Goal: Task Accomplishment & Management: Manage account settings

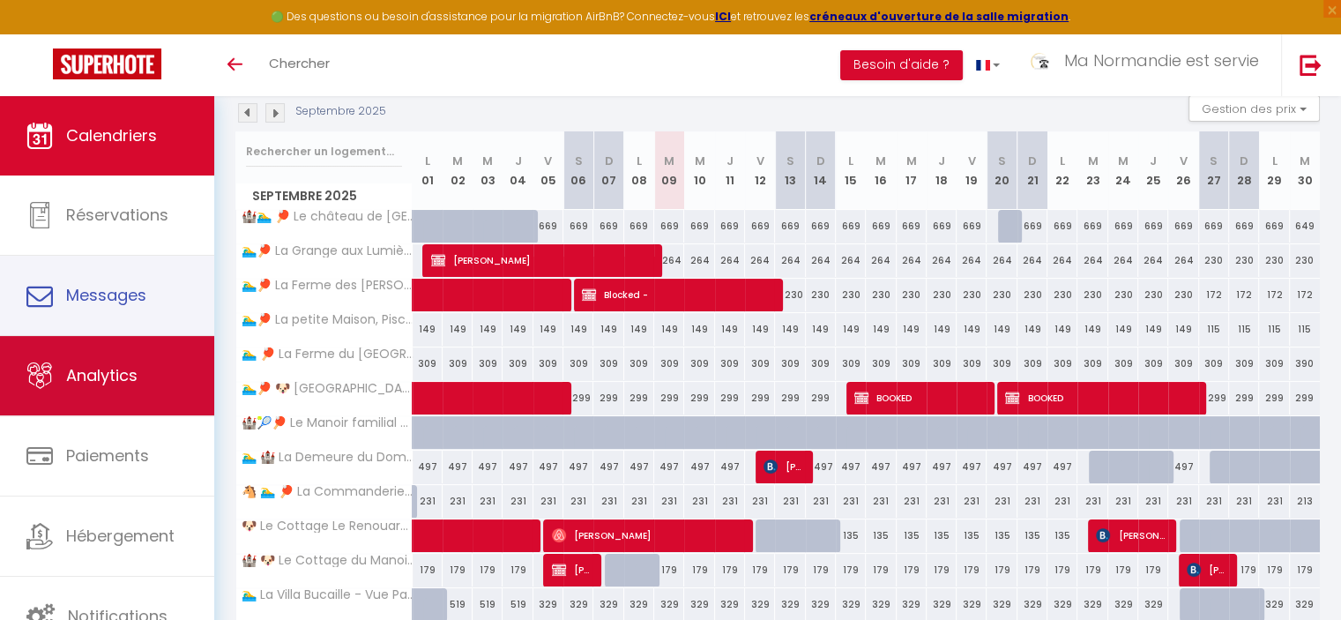
scroll to position [264, 0]
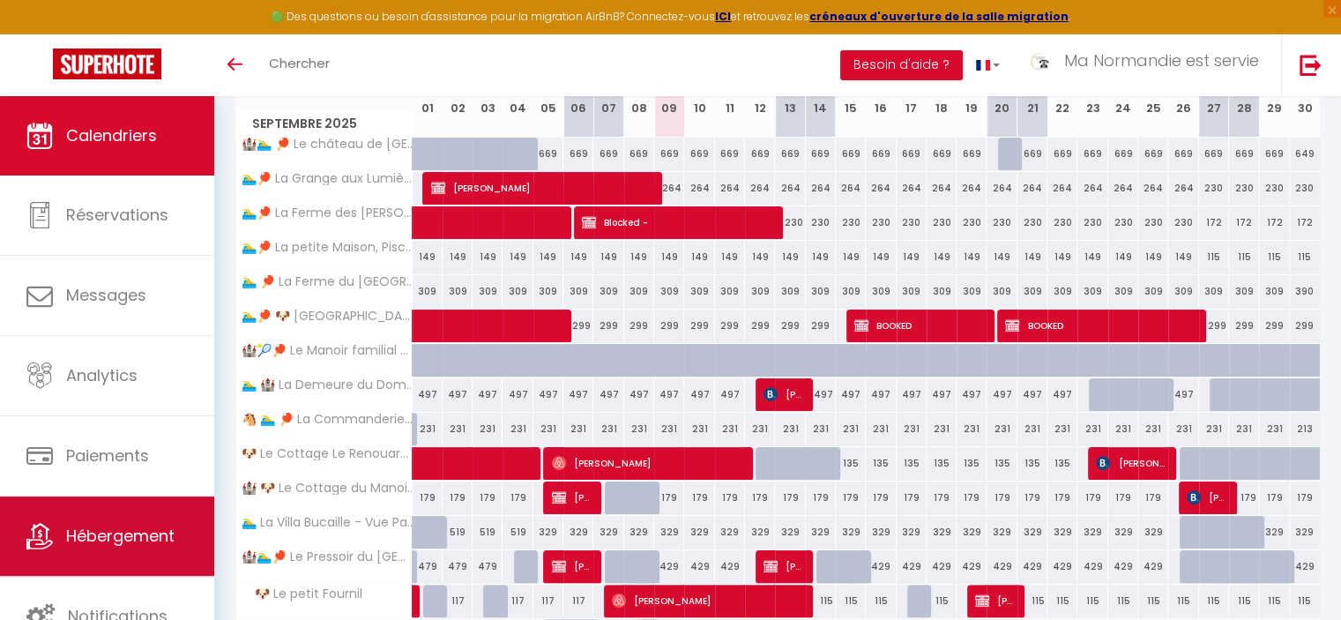
click at [90, 542] on span "Hébergement" at bounding box center [120, 535] width 108 height 22
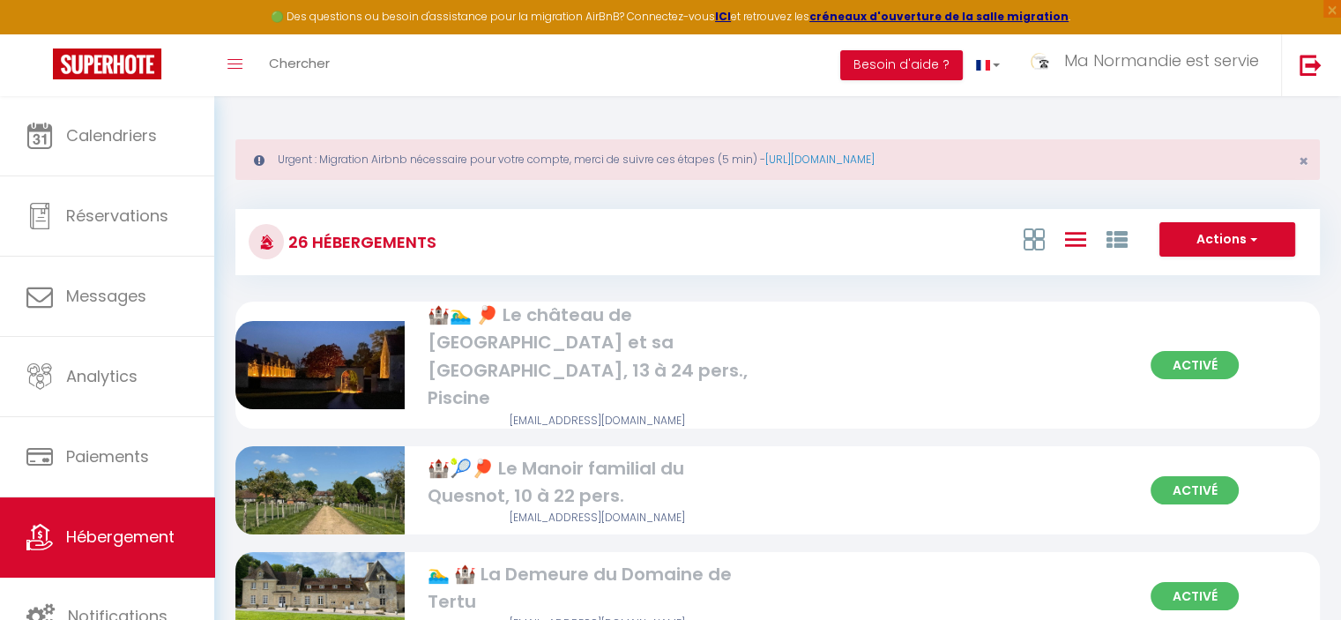
click at [727, 324] on div "🏰🏊‍♂️ 🏓 Le château de [GEOGRAPHIC_DATA] et sa [GEOGRAPHIC_DATA], 13 à 24 pers.,…" at bounding box center [596, 356] width 338 height 111
click at [907, 345] on div "Activé 🏰🏊‍♂️ 🏓 Le château de [GEOGRAPHIC_DATA] et sa [GEOGRAPHIC_DATA], 13 à 24…" at bounding box center [777, 365] width 1084 height 128
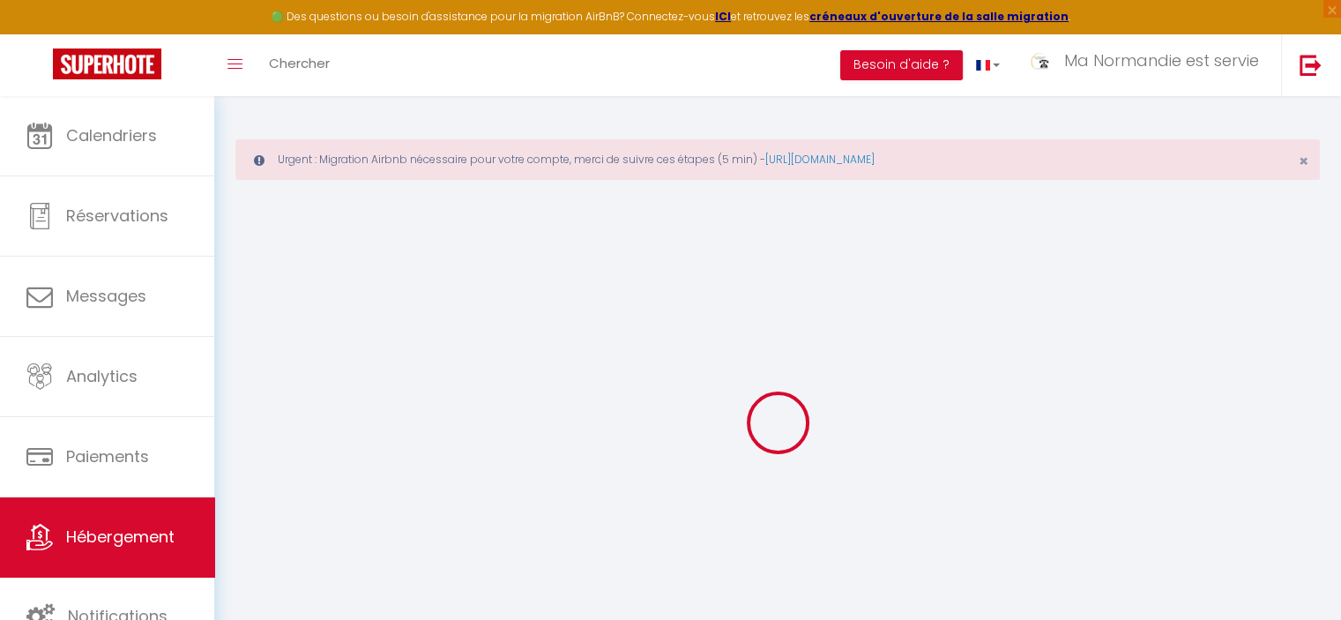
type input "Oups ! Les dates sélectionnées sont indisponibles."
type textarea "Malheureusement les dates sélectionnées sont indisponibles. Nous vous invitons …"
type input "49.008187"
type input "-0.053620"
checkbox input "true"
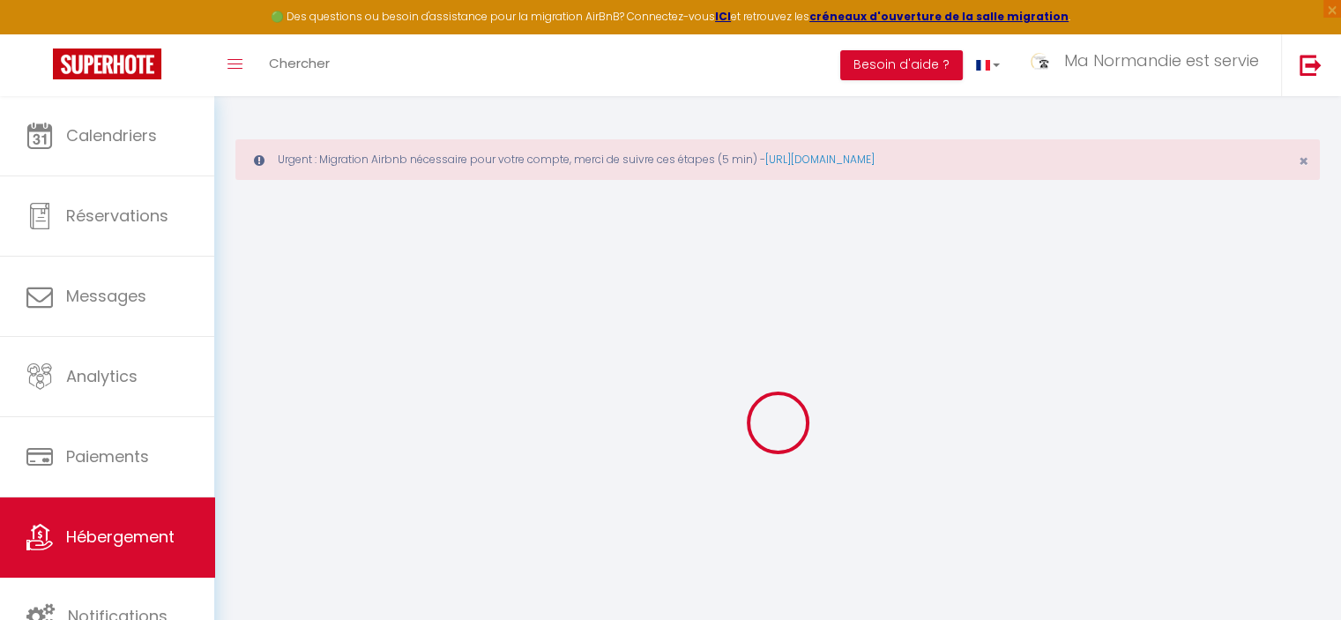
checkbox input "true"
checkbox input "false"
select select
checkbox input "false"
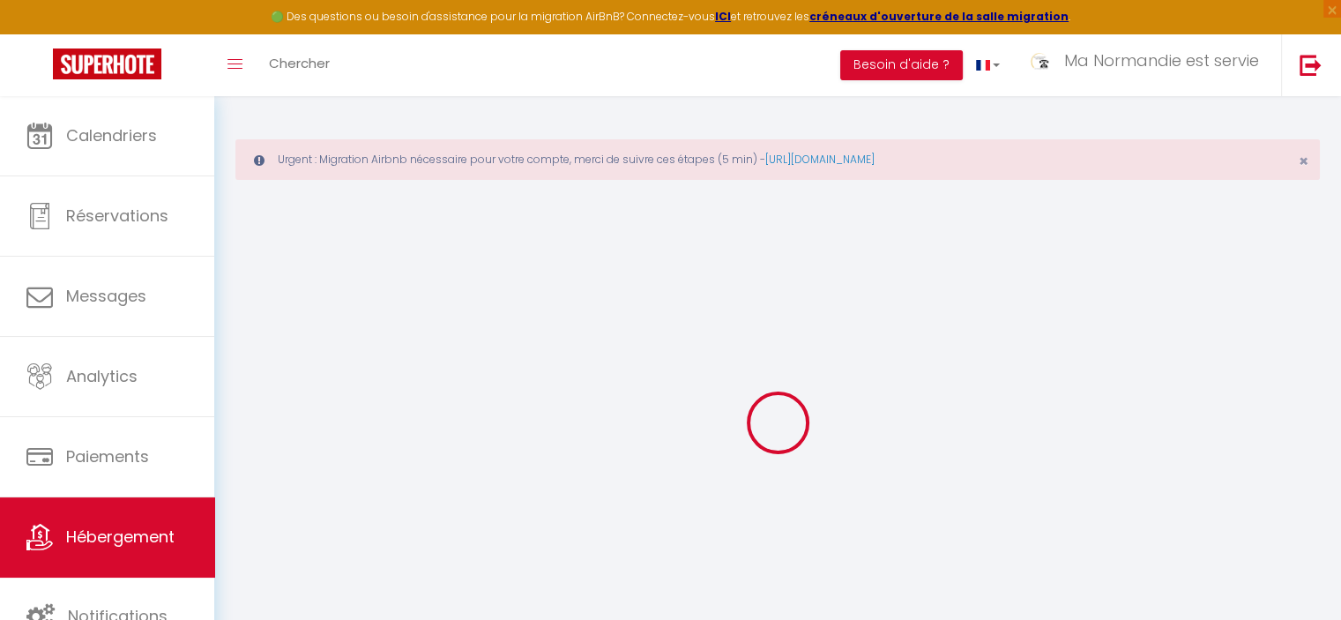
checkbox input "false"
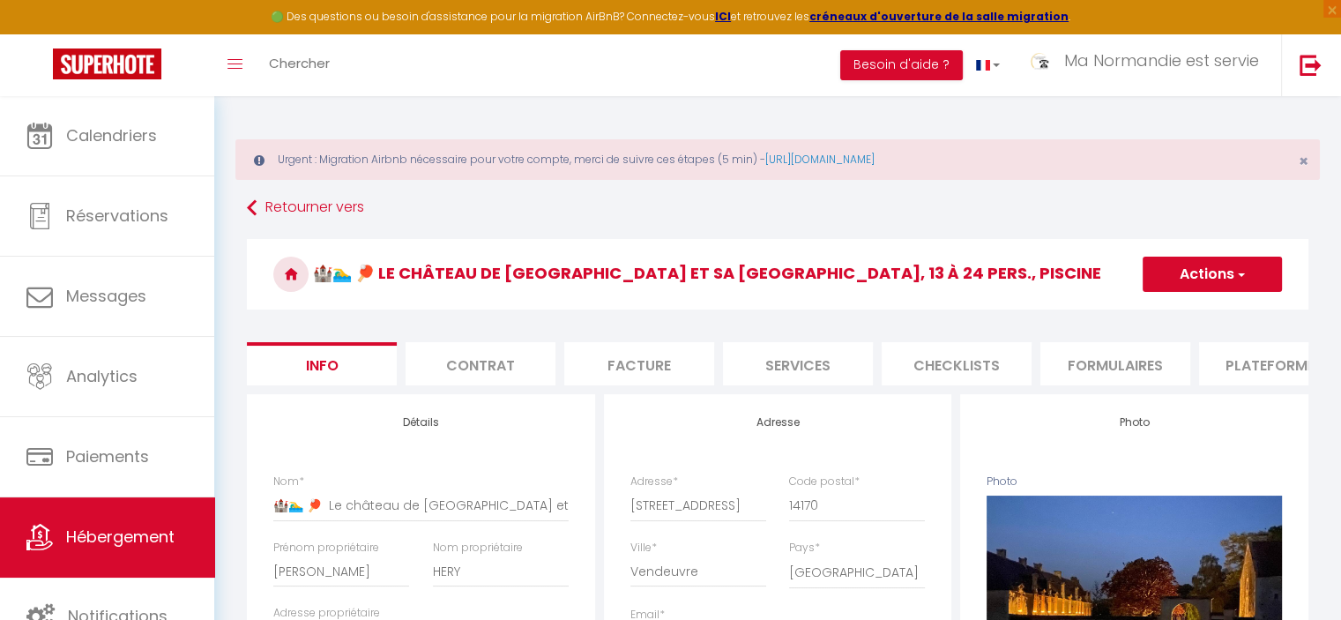
drag, startPoint x: 906, startPoint y: 384, endPoint x: 1035, endPoint y: 383, distance: 128.7
click at [1173, 385] on ul "Info Contrat Facture Services Checklists Formulaires Plateformes Paramètres web…" at bounding box center [777, 363] width 1061 height 43
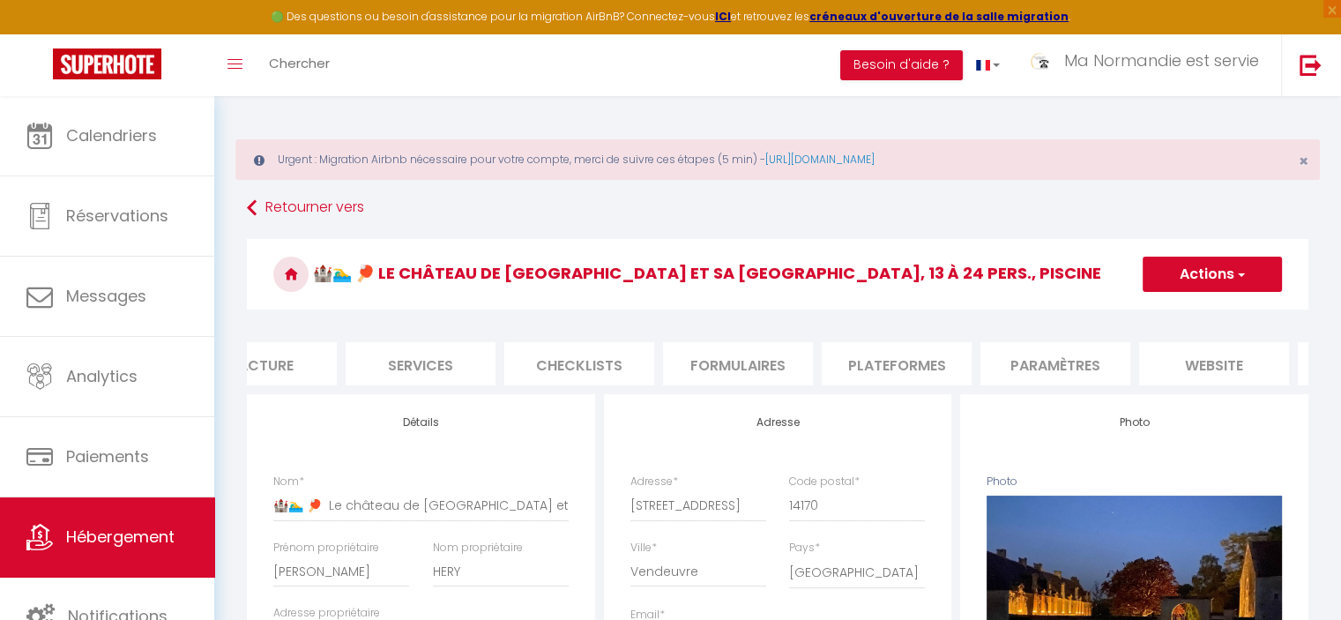
scroll to position [0, 525]
select select
checkbox input "false"
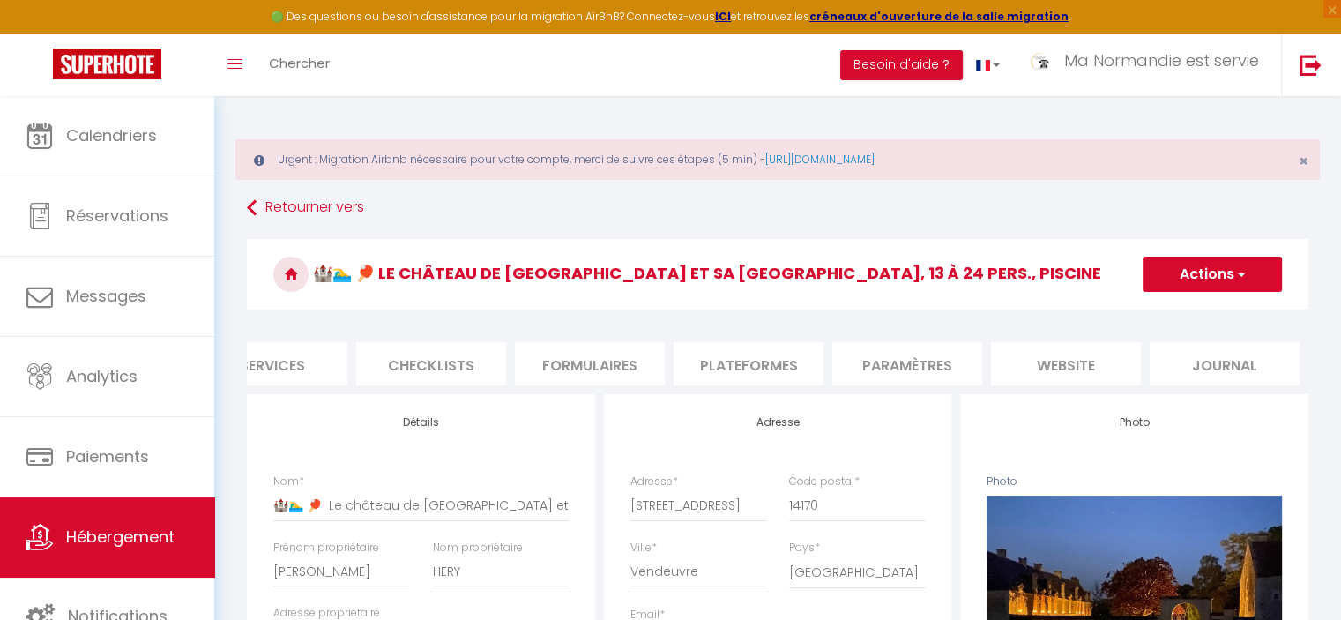
checkbox input "false"
click at [1089, 357] on li "website" at bounding box center [1066, 363] width 150 height 43
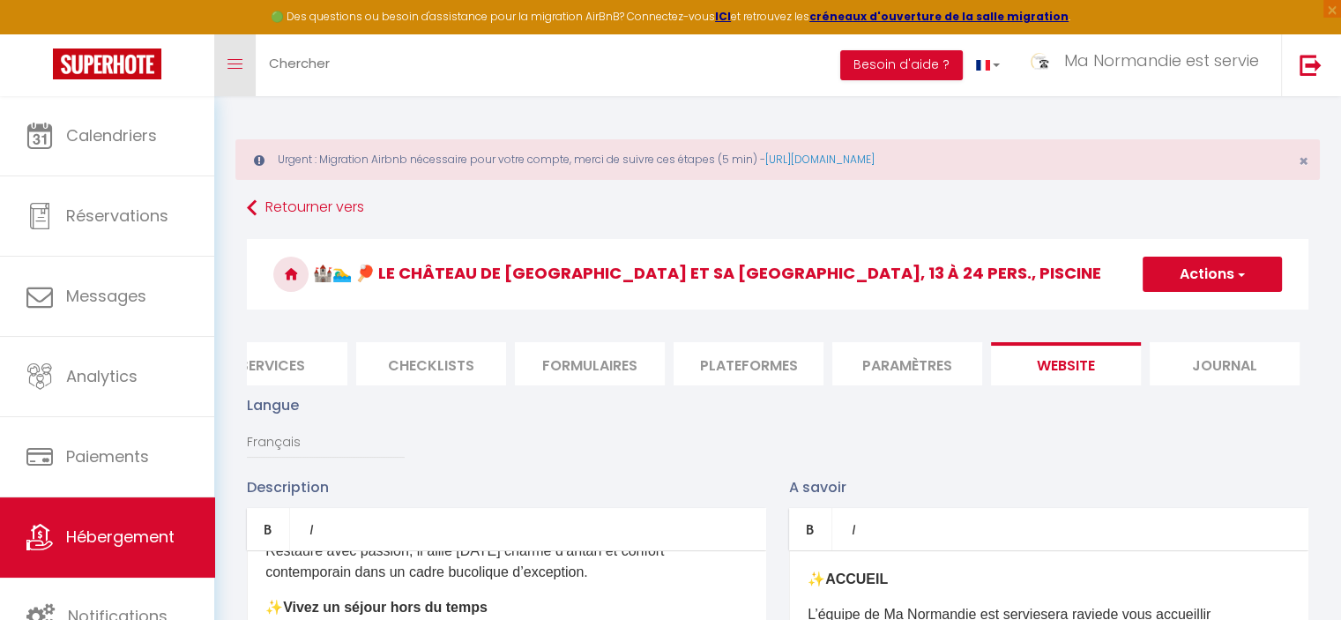
click at [227, 71] on link "Toggle menubar" at bounding box center [234, 65] width 41 height 62
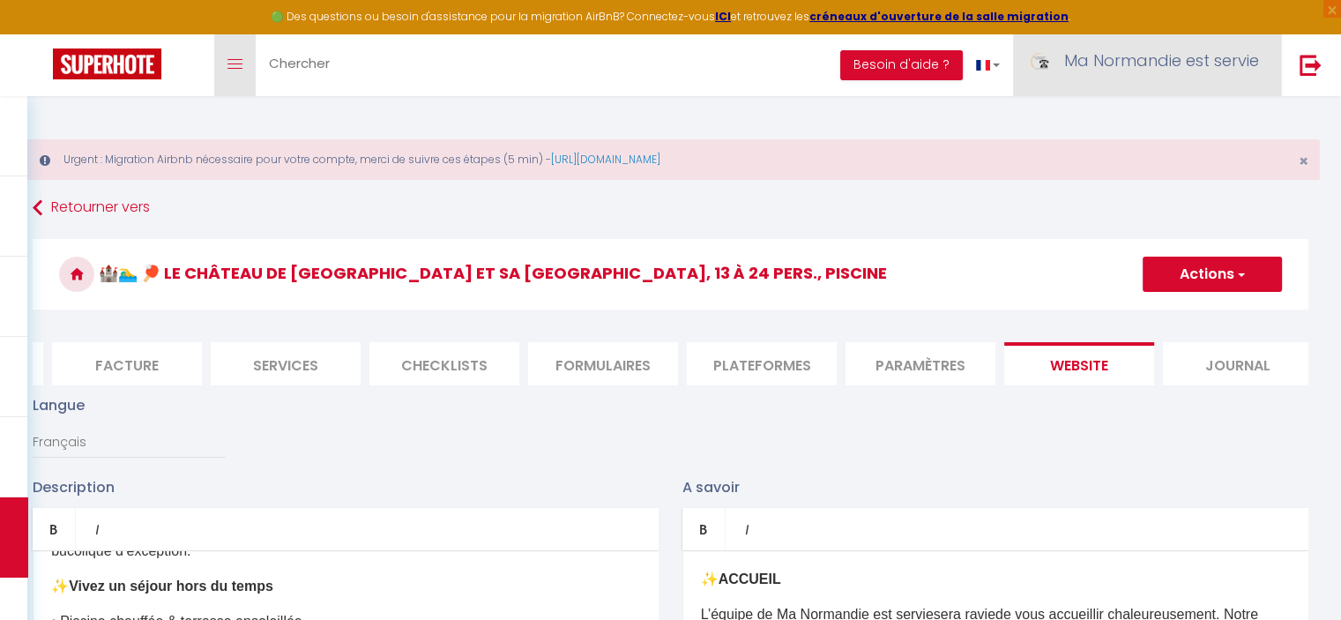
scroll to position [0, 298]
click at [1125, 59] on span "Ma Normandie est servie" at bounding box center [1161, 60] width 195 height 22
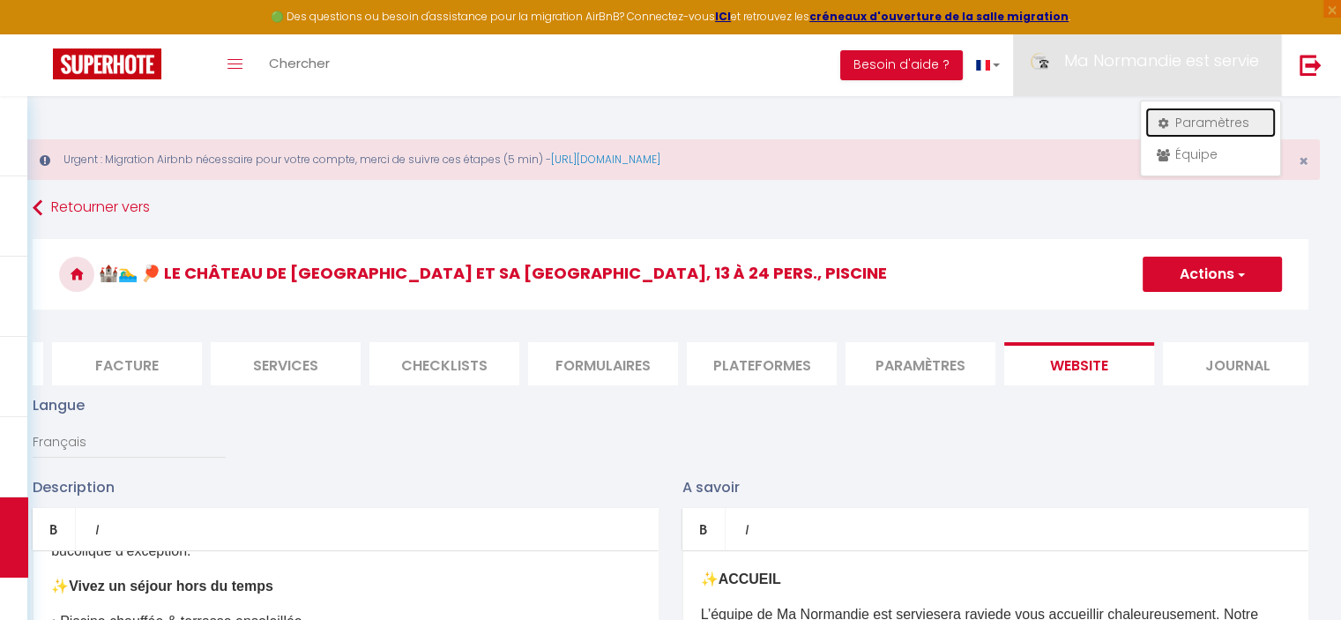
click at [1241, 119] on link "Paramètres" at bounding box center [1210, 123] width 130 height 30
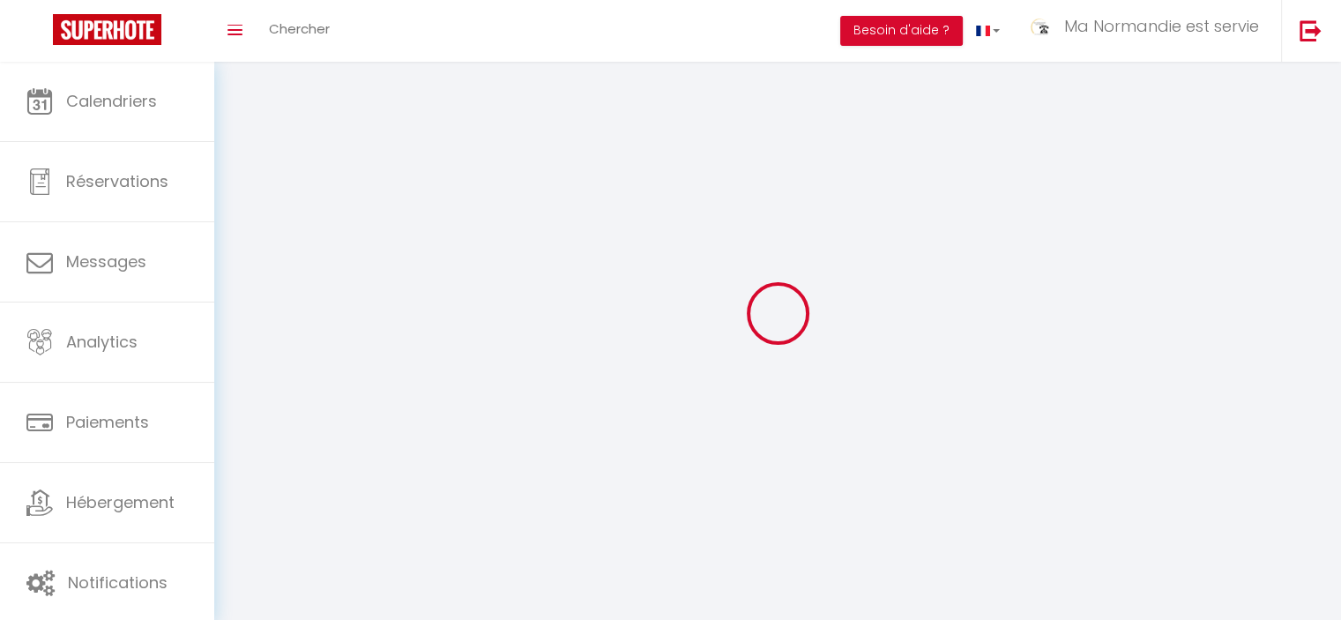
type input "Ma Normandie est servie"
type input "Conciergerie & Agence de voyage"
type input "[PHONE_NUMBER]"
type input "[STREET_ADDRESS]"
type input "61160"
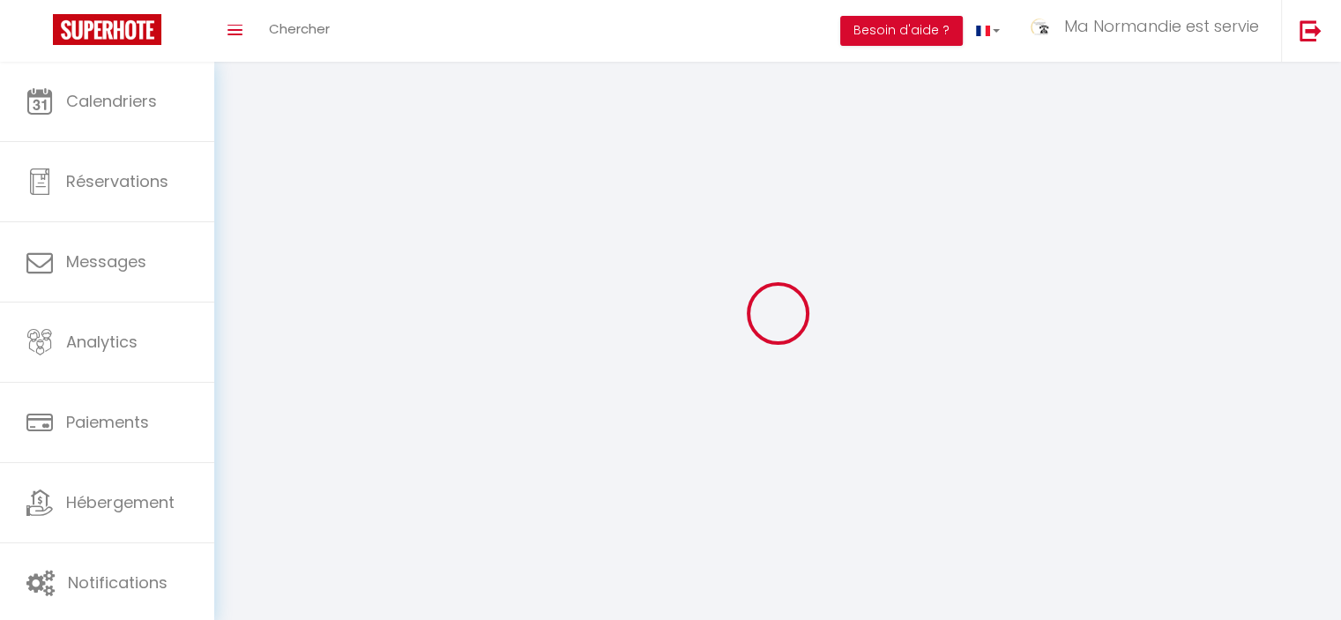
type input "ST GERVAIS DES SABLONS"
type input "d6Zee4lOIJgXUFObujsJa3C1e"
type input "aplxiO2y7Szlnabvp5mEr4n0S"
type input "[URL][DOMAIN_NAME]"
select select "28"
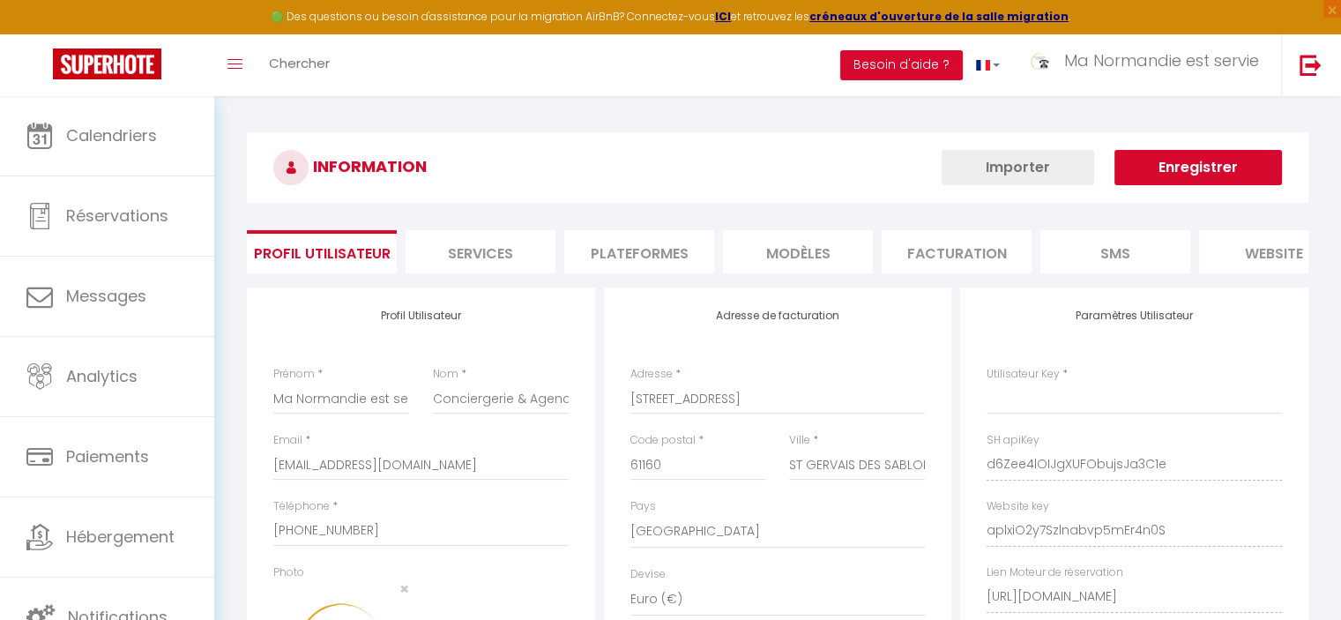
type input "d6Zee4lOIJgXUFObujsJa3C1e"
type input "aplxiO2y7Szlnabvp5mEr4n0S"
type input "[URL][DOMAIN_NAME]"
select select "fr"
drag, startPoint x: 939, startPoint y: 271, endPoint x: 1135, endPoint y: 289, distance: 197.4
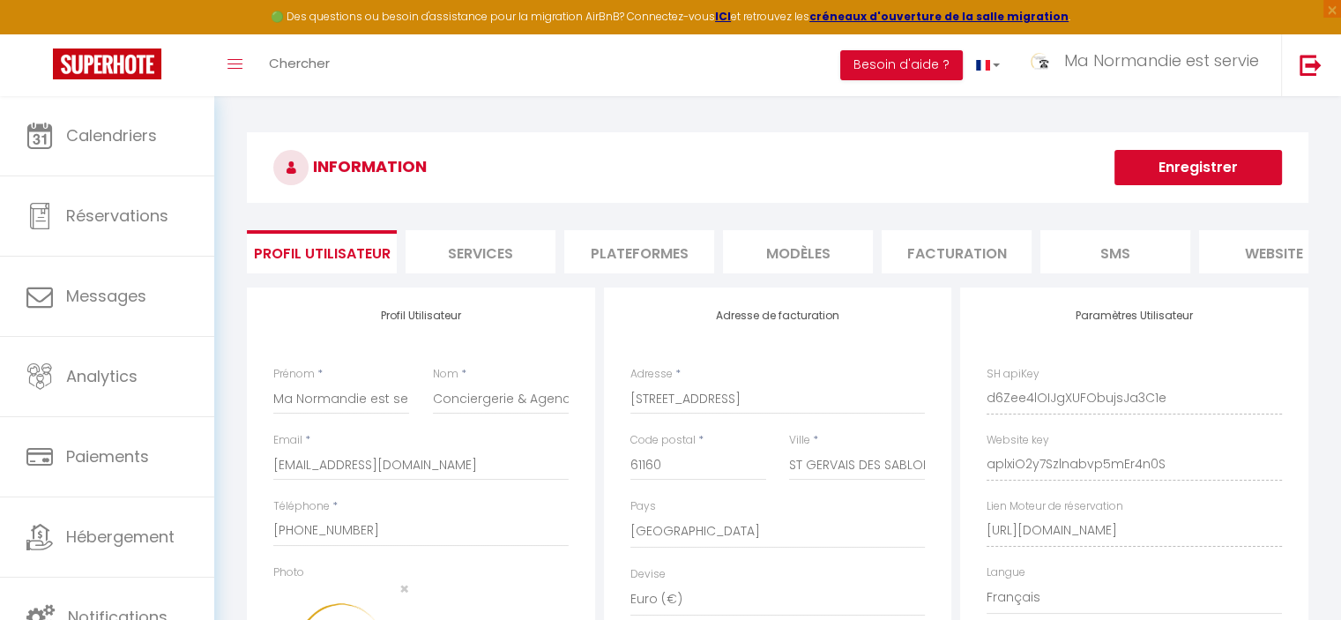
click at [1135, 289] on div "INFORMATION Enregistrer Profil Utilisateur Services Plateformes MODÈLES Factura…" at bounding box center [777, 456] width 1061 height 649
click at [1218, 249] on li "website" at bounding box center [1274, 251] width 150 height 43
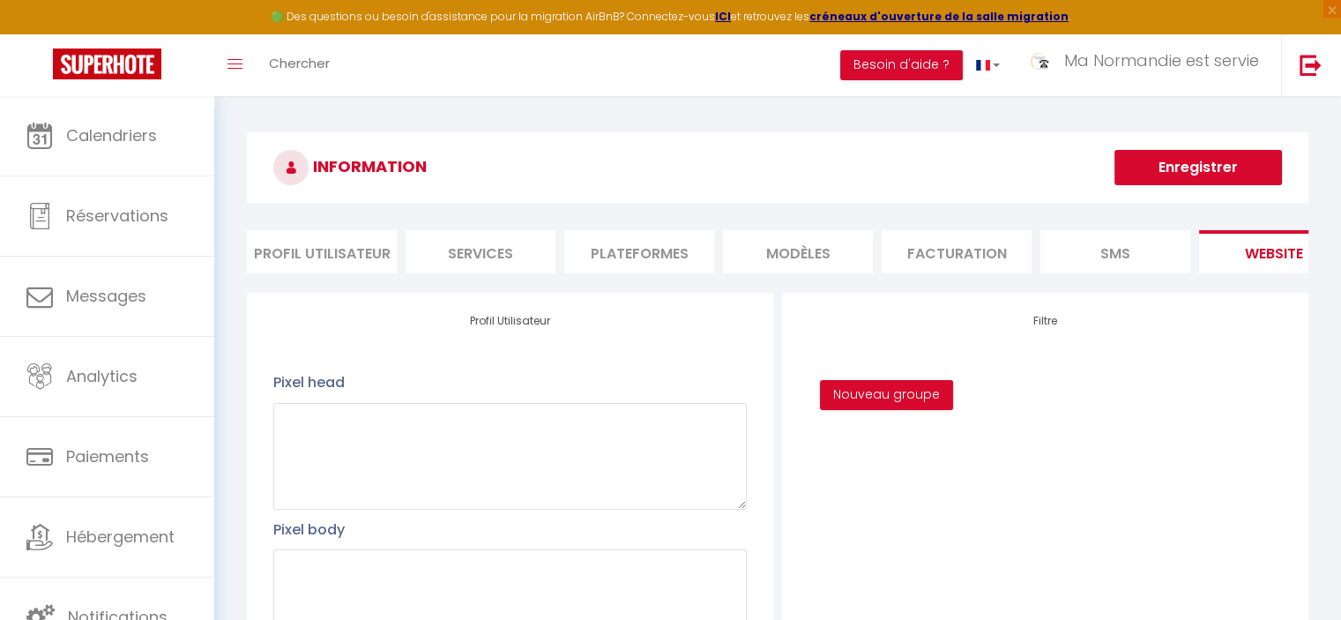
click at [554, 130] on div "INFORMATION Enregistrer Profil Utilisateur Services Plateformes MODÈLES Factura…" at bounding box center [777, 597] width 1126 height 1002
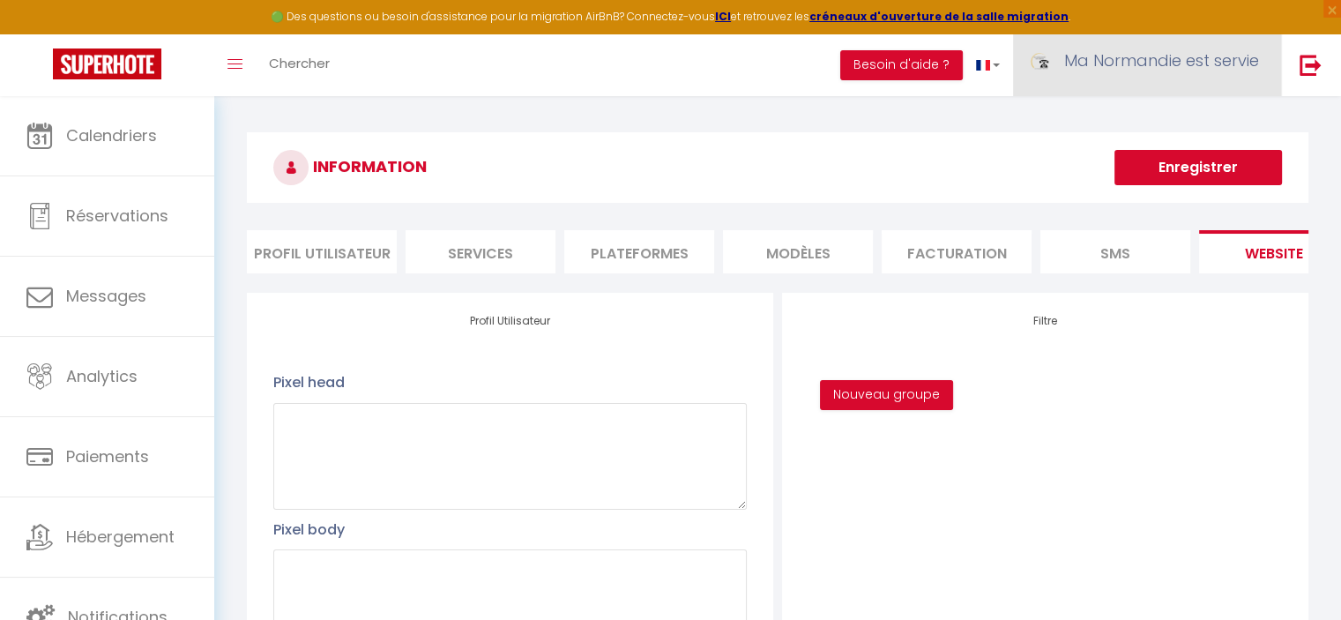
click at [1208, 56] on span "Ma Normandie est servie" at bounding box center [1161, 60] width 195 height 22
click at [955, 163] on h3 "INFORMATION" at bounding box center [777, 167] width 1061 height 71
